Goal: Task Accomplishment & Management: Manage account settings

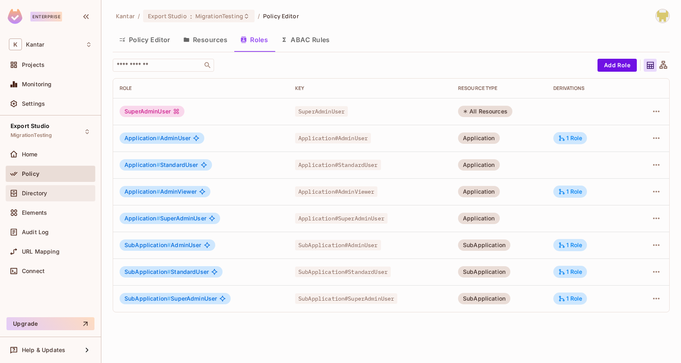
click at [63, 186] on div "Directory" at bounding box center [51, 193] width 90 height 16
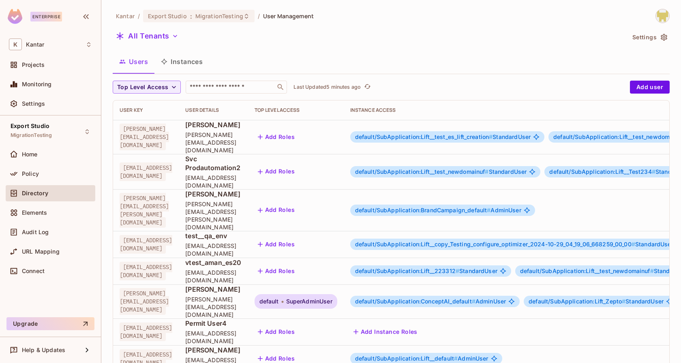
click at [531, 76] on div "Kantar / Export Studio : MigrationTesting / User Management All Tenants Setting…" at bounding box center [391, 308] width 557 height 599
click at [337, 265] on div "Add Roles" at bounding box center [296, 271] width 83 height 13
click at [242, 81] on div "​" at bounding box center [236, 87] width 101 height 13
click at [187, 59] on button "Instances" at bounding box center [181, 61] width 55 height 20
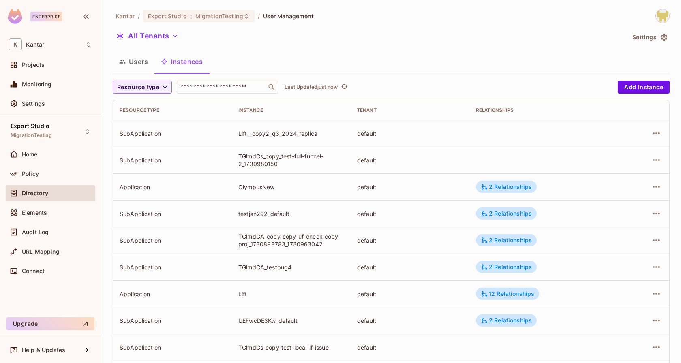
click at [152, 62] on button "Users" at bounding box center [134, 61] width 42 height 20
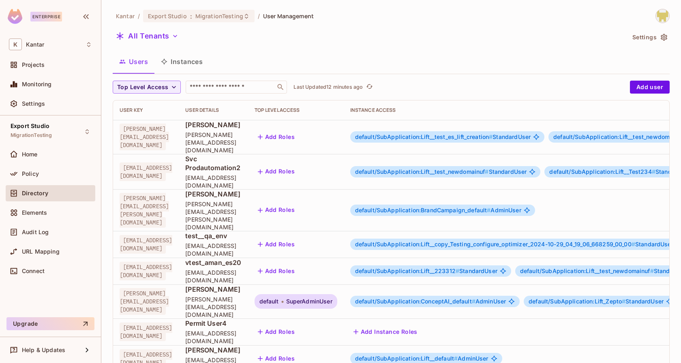
click at [385, 45] on div "Kantar / Export Studio : MigrationTesting / User Management All Tenants Setting…" at bounding box center [391, 308] width 557 height 599
